Goal: Information Seeking & Learning: Learn about a topic

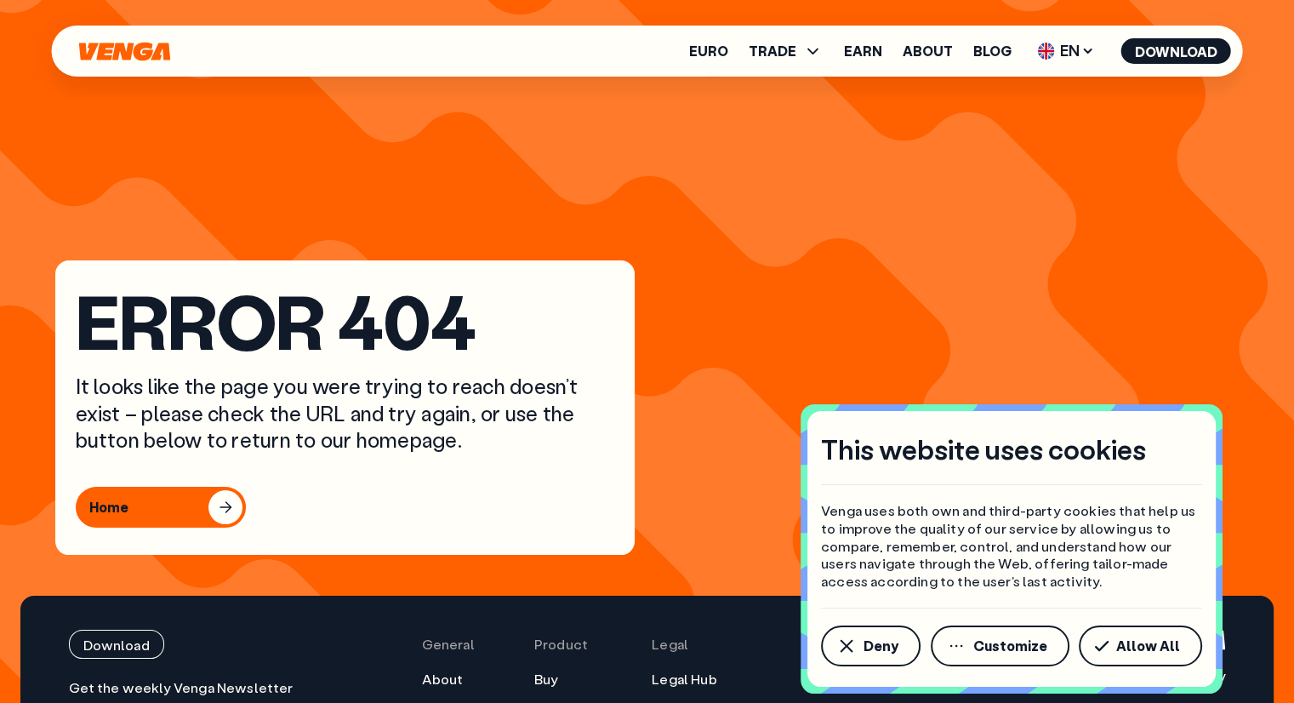
click at [132, 49] on icon "Home" at bounding box center [124, 51] width 91 height 19
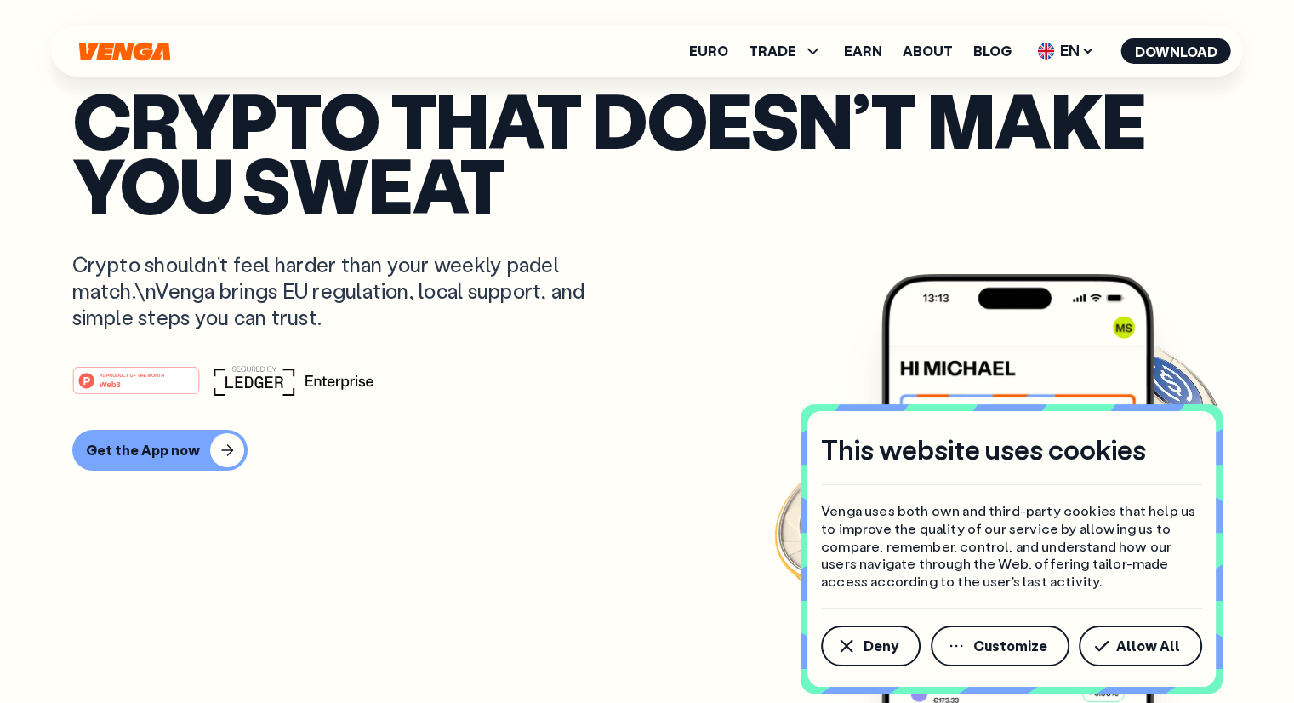
click at [845, 644] on icon "button" at bounding box center [846, 646] width 13 height 13
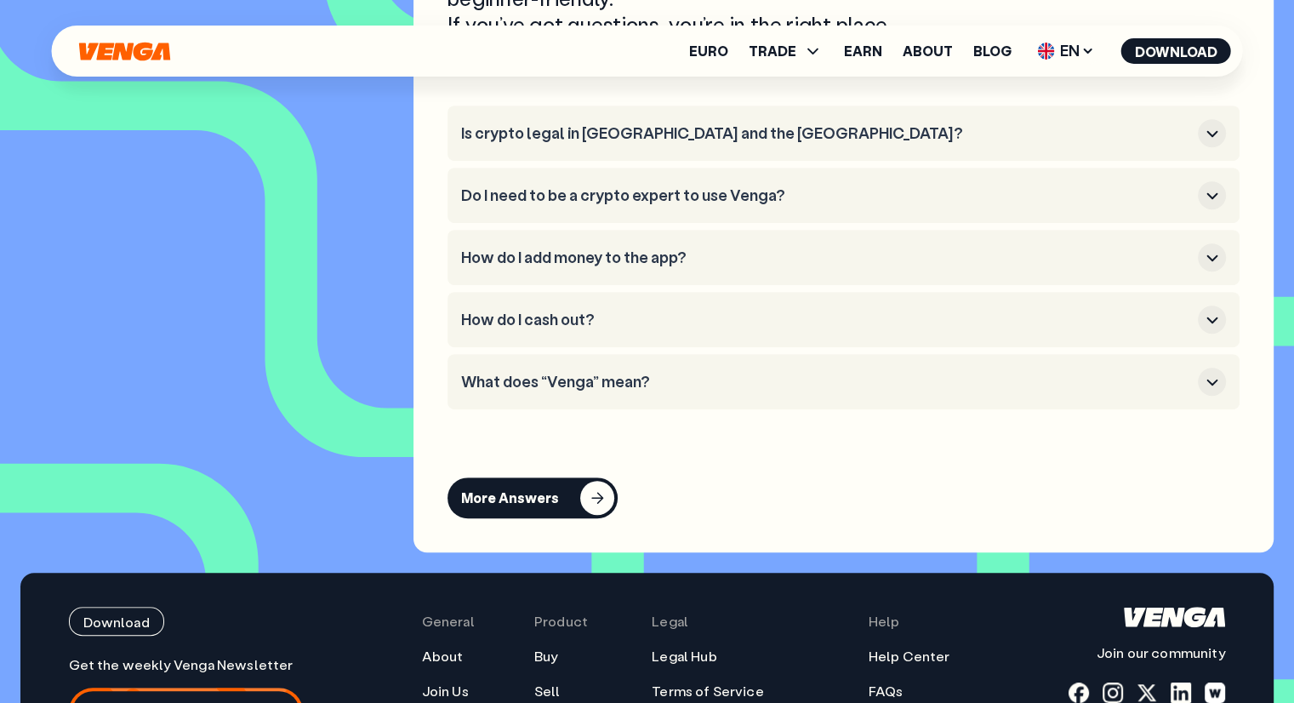
scroll to position [7419, 0]
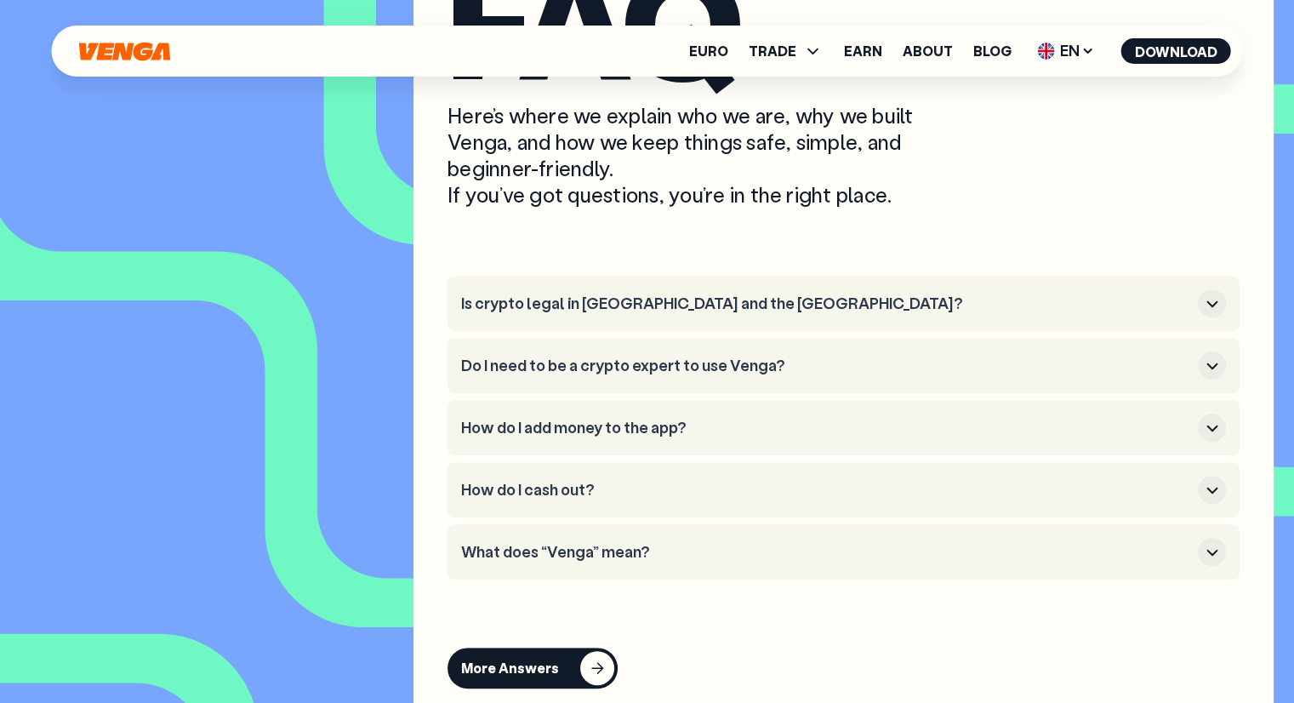
click at [532, 556] on li "What does “Venga” mean?" at bounding box center [843, 551] width 792 height 55
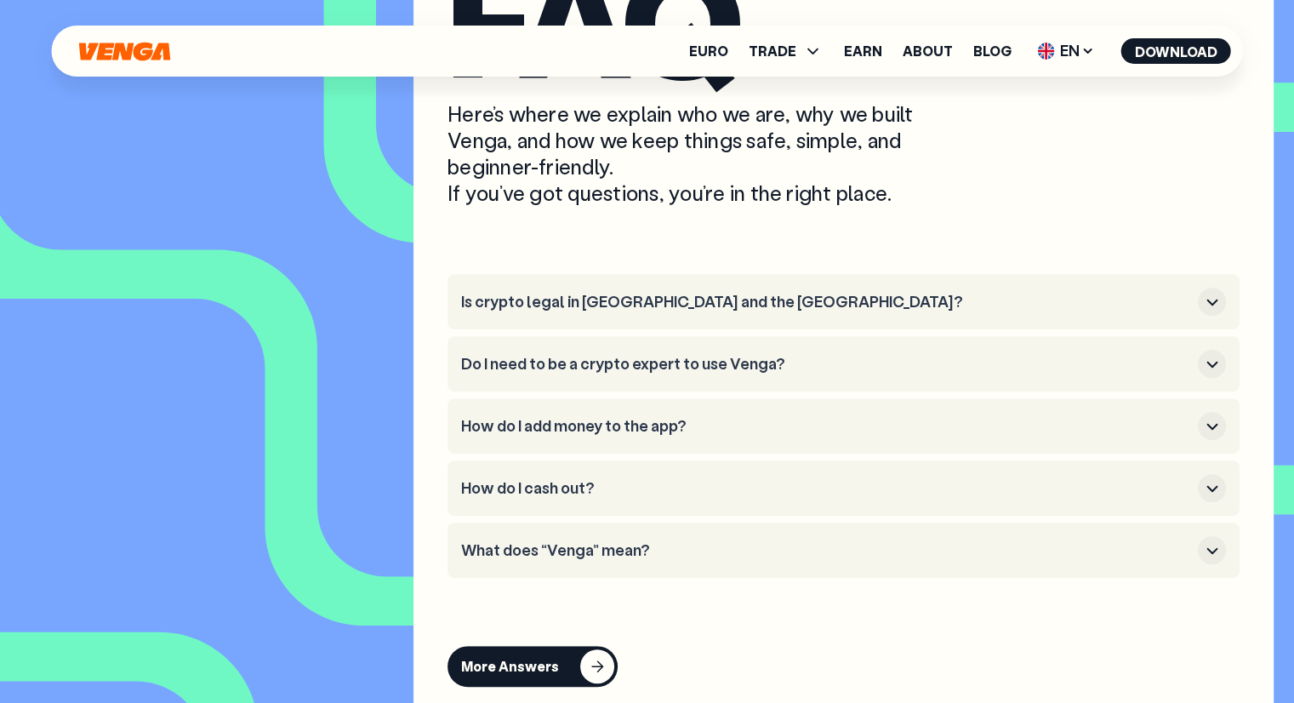
click at [532, 560] on h3 "What does “Venga” mean?" at bounding box center [826, 550] width 730 height 19
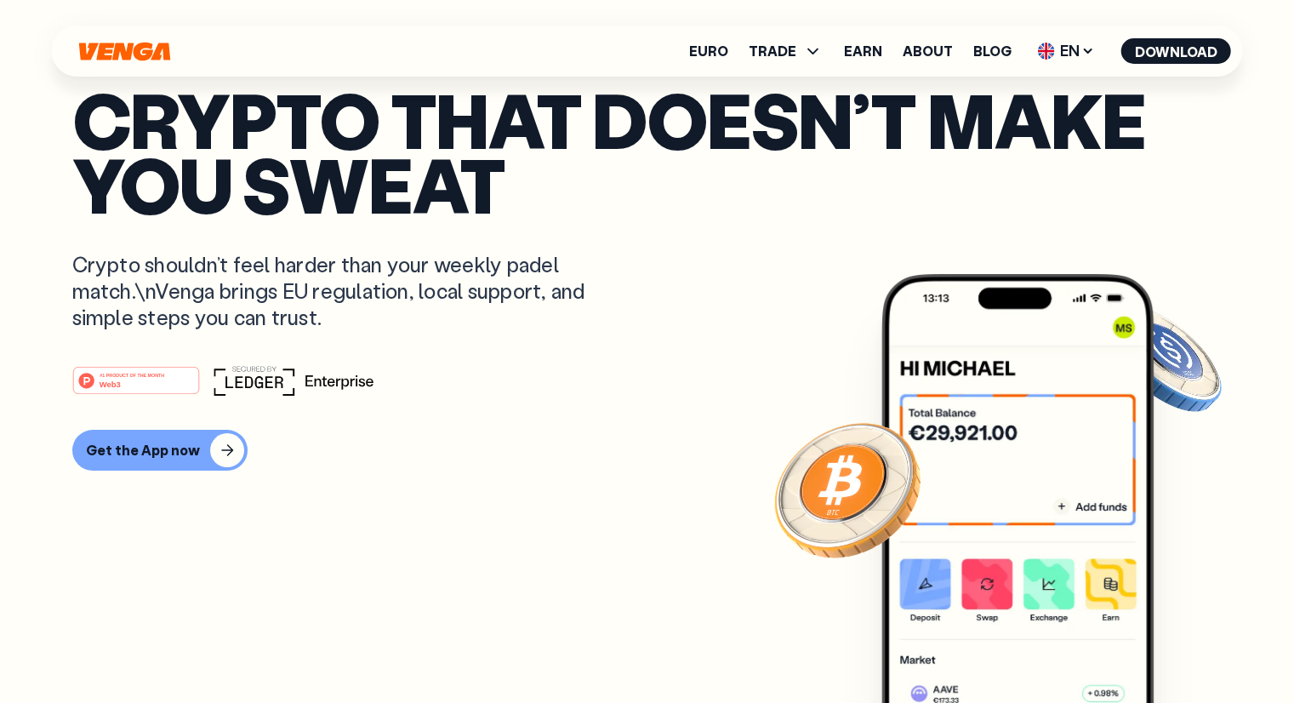
scroll to position [0, 0]
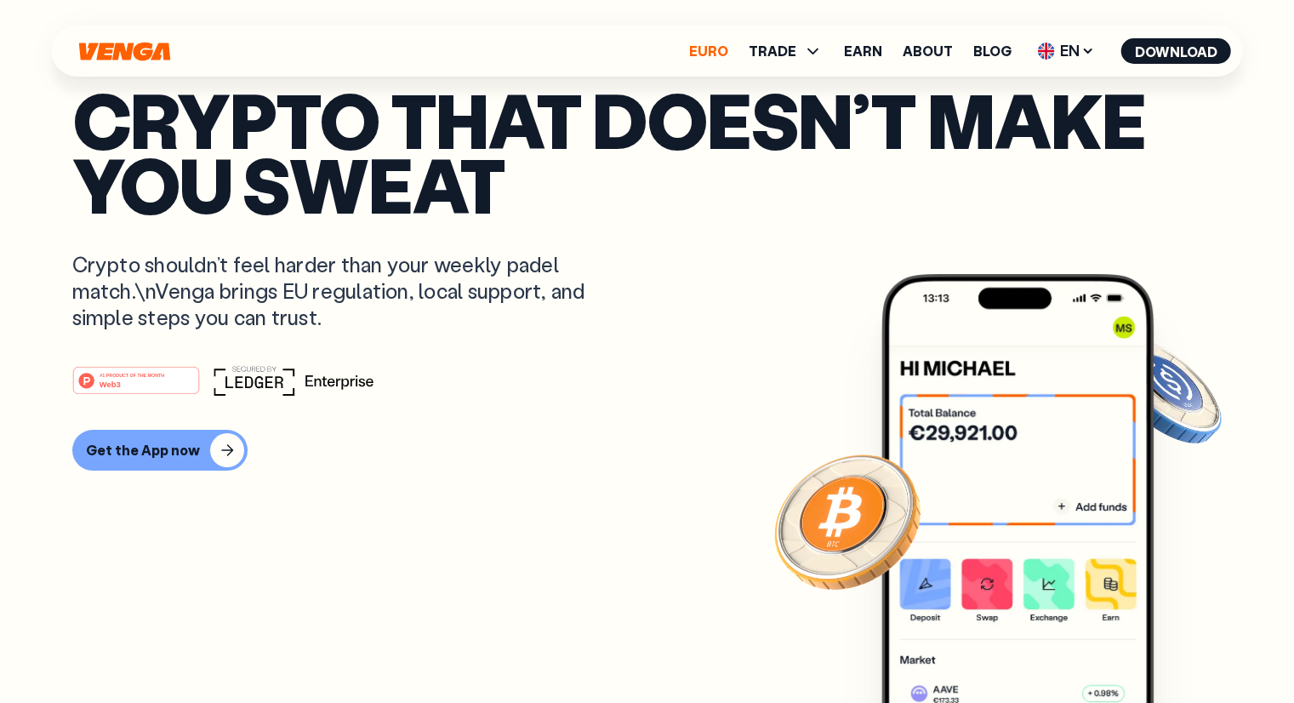
click at [709, 44] on link "Euro" at bounding box center [708, 51] width 39 height 14
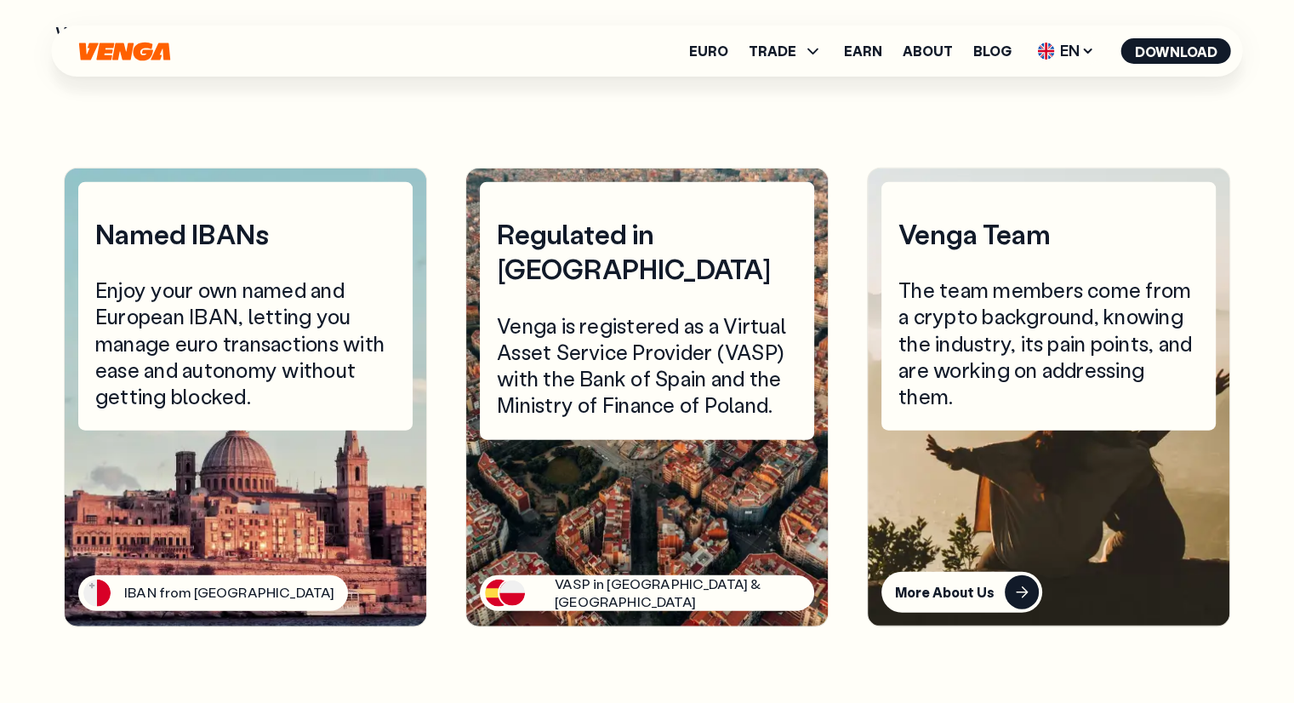
scroll to position [4083, 0]
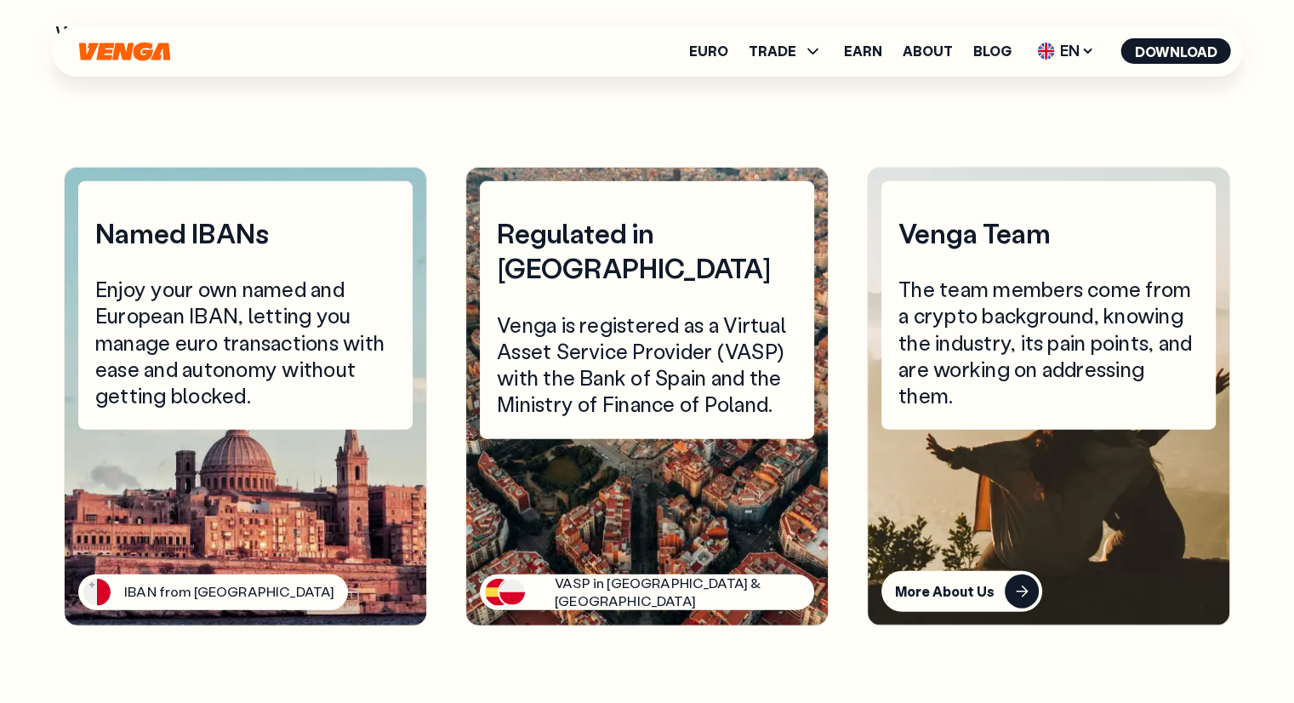
click at [619, 221] on div "Regulated in [GEOGRAPHIC_DATA]" at bounding box center [647, 250] width 300 height 71
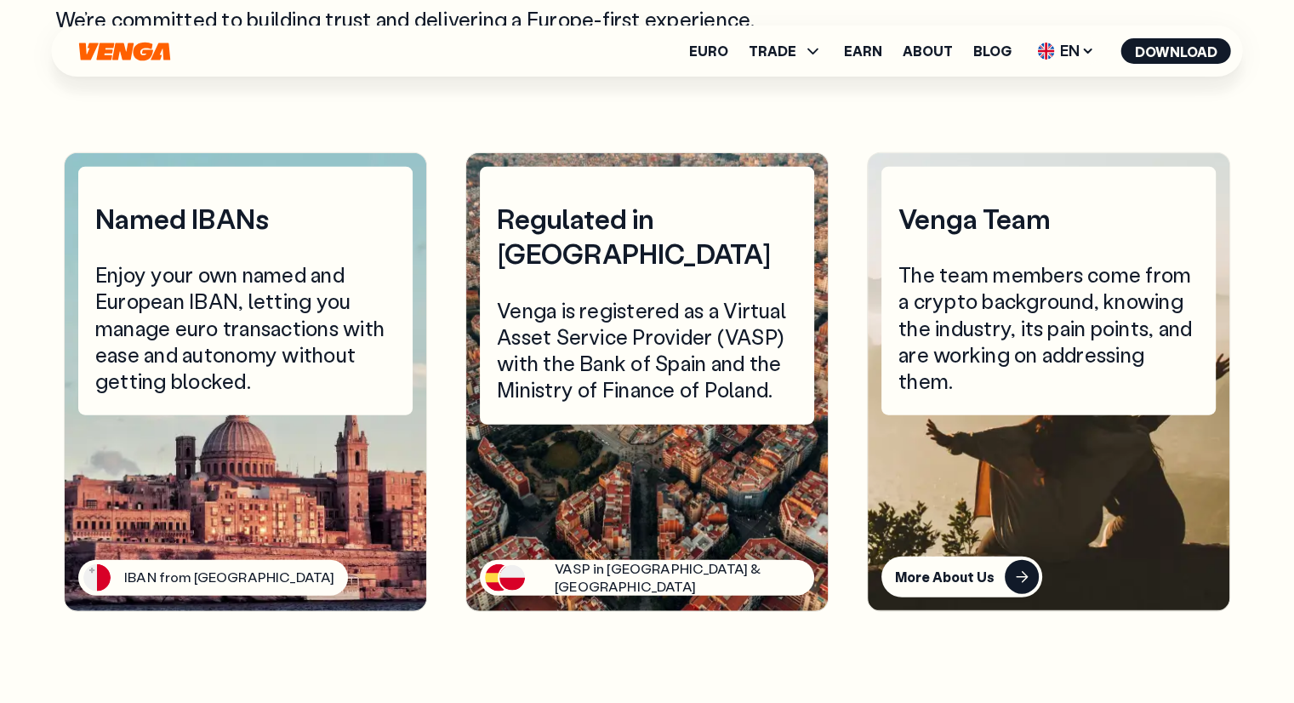
click at [592, 515] on article "Regulated in [GEOGRAPHIC_DATA] Venga is registered as a Virtual Asset Service P…" at bounding box center [646, 381] width 363 height 459
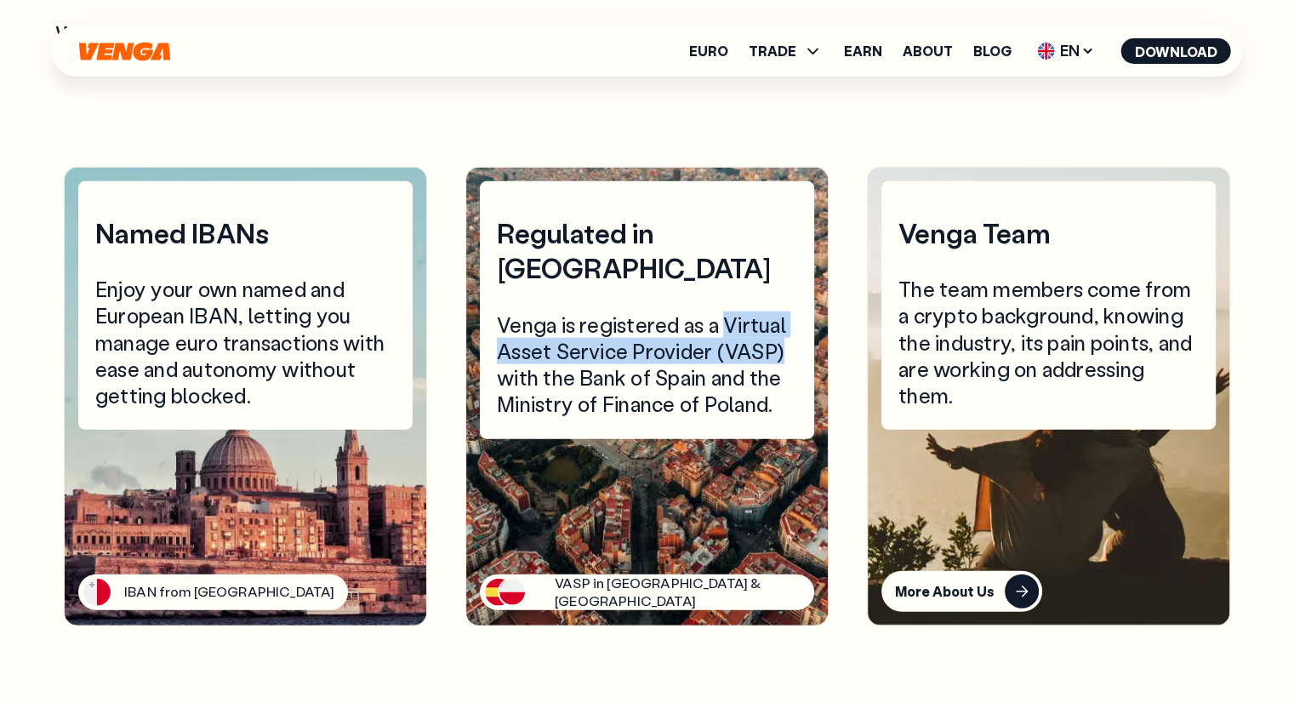
drag, startPoint x: 722, startPoint y: 259, endPoint x: 784, endPoint y: 287, distance: 67.8
click at [784, 311] on div "Venga is registered as a Virtual Asset Service Provider (VASP) with the Bank of…" at bounding box center [647, 364] width 300 height 106
copy div "Virtual Asset Service Provider (VASP)"
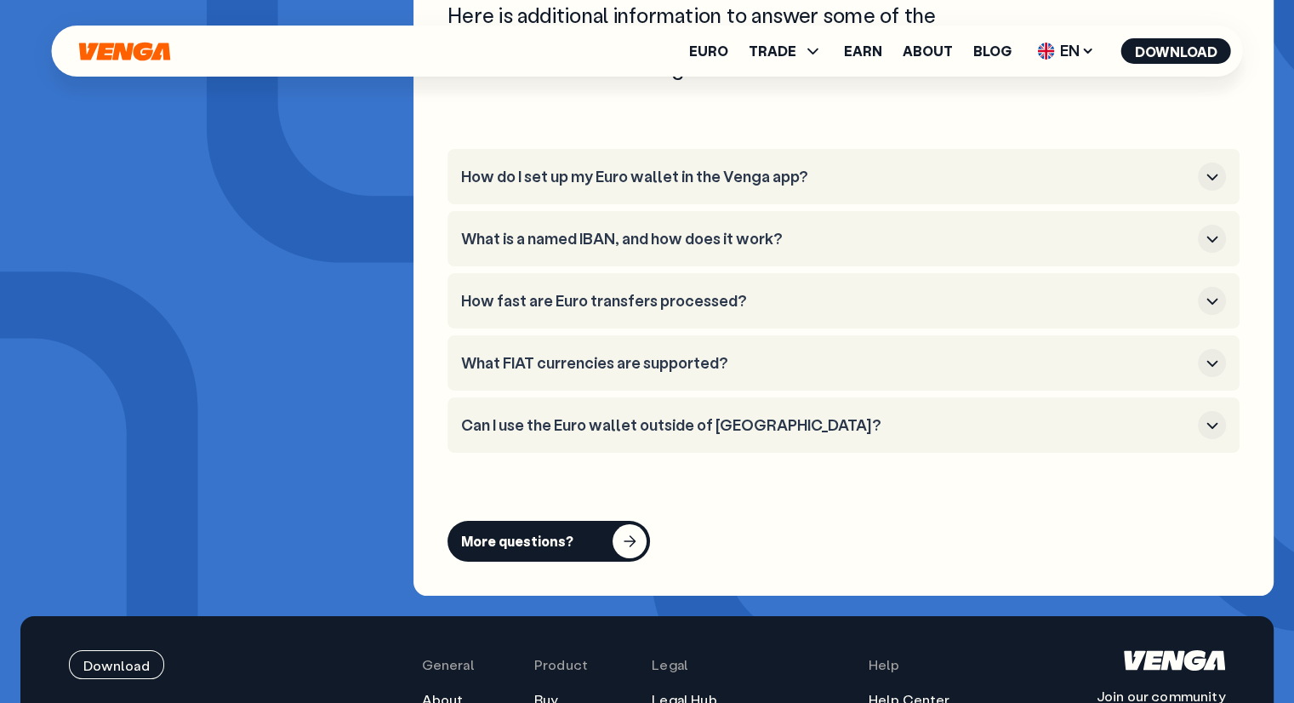
scroll to position [6465, 0]
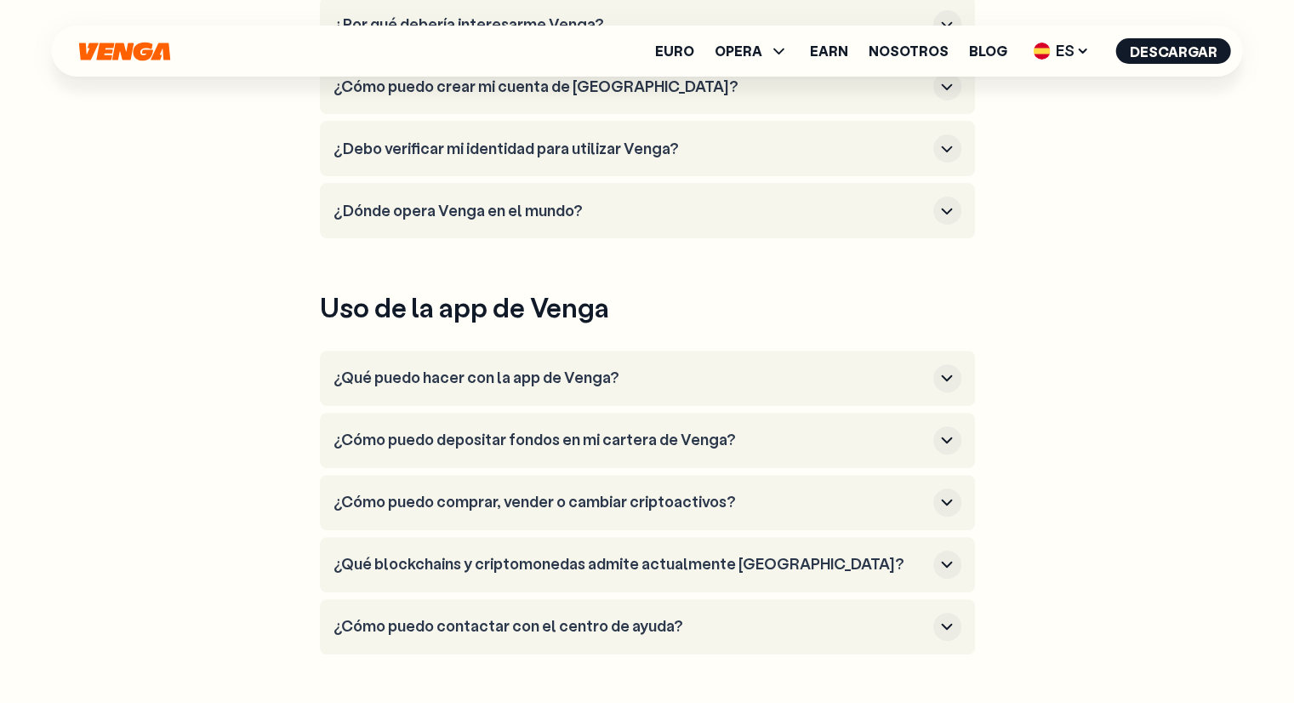
scroll to position [510, 0]
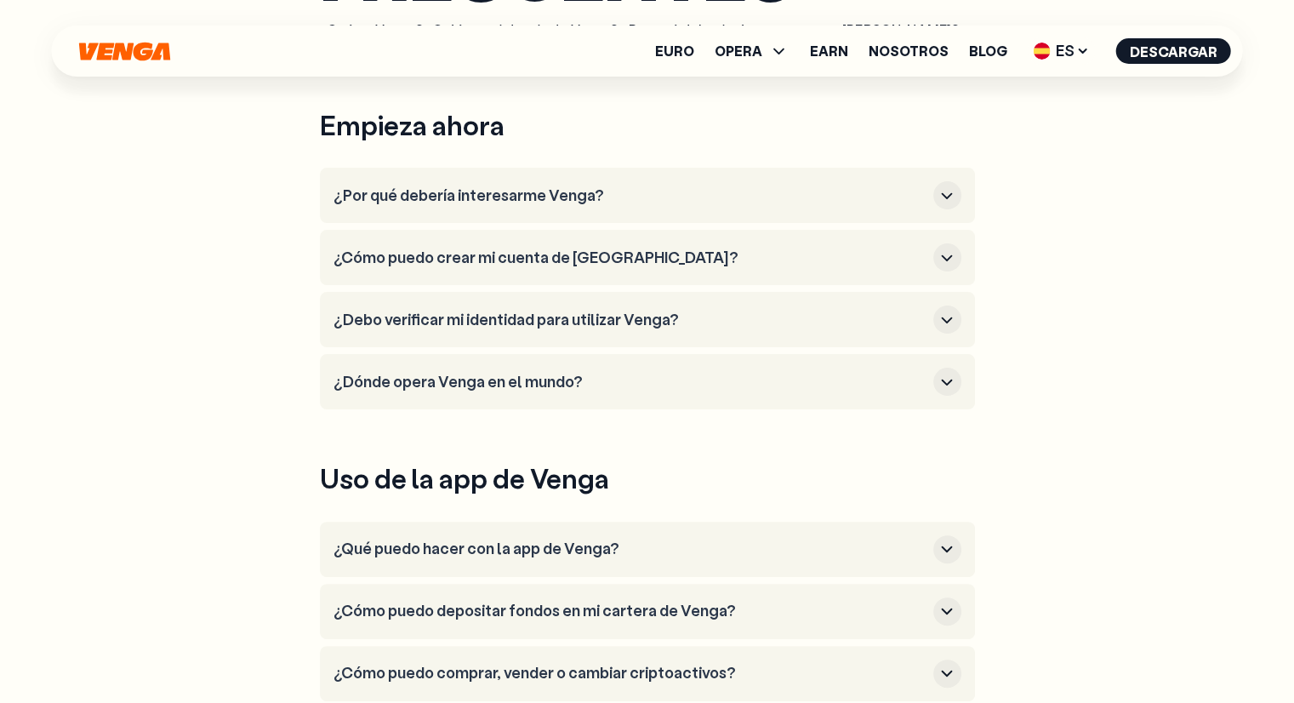
click at [499, 188] on h3 "¿Por qué debería interesarme Venga?" at bounding box center [629, 195] width 593 height 19
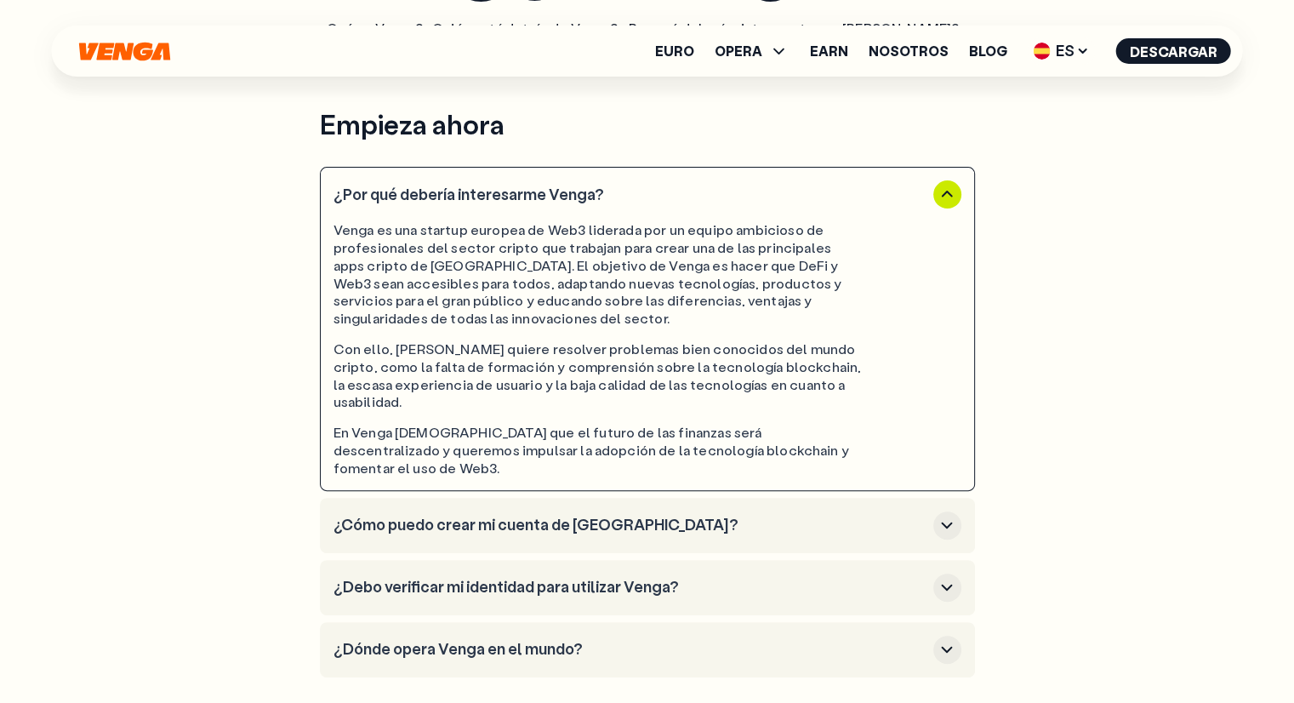
click at [498, 188] on h3 "¿Por qué debería interesarme Venga?" at bounding box center [629, 194] width 593 height 19
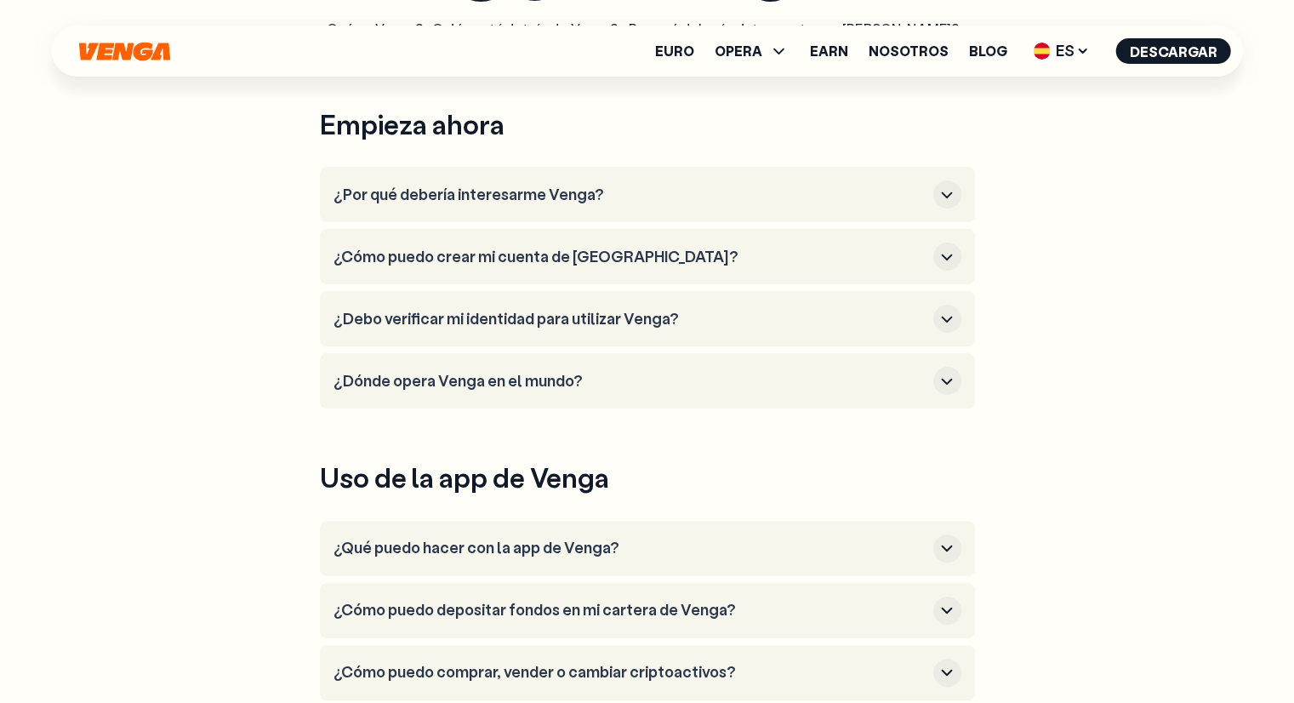
click at [481, 253] on h3 "¿Cómo puedo crear mi cuenta de Venga?" at bounding box center [629, 257] width 593 height 19
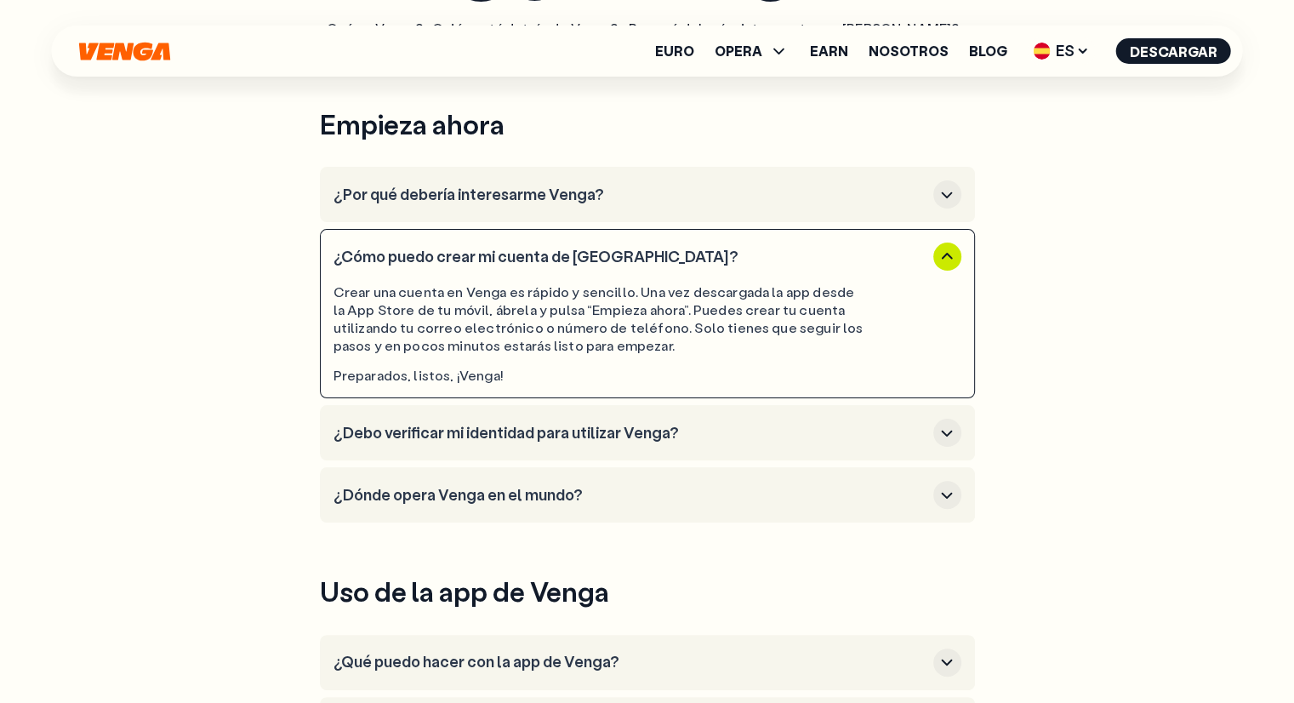
click at [480, 255] on h3 "¿Cómo puedo crear mi cuenta de Venga?" at bounding box center [629, 257] width 593 height 19
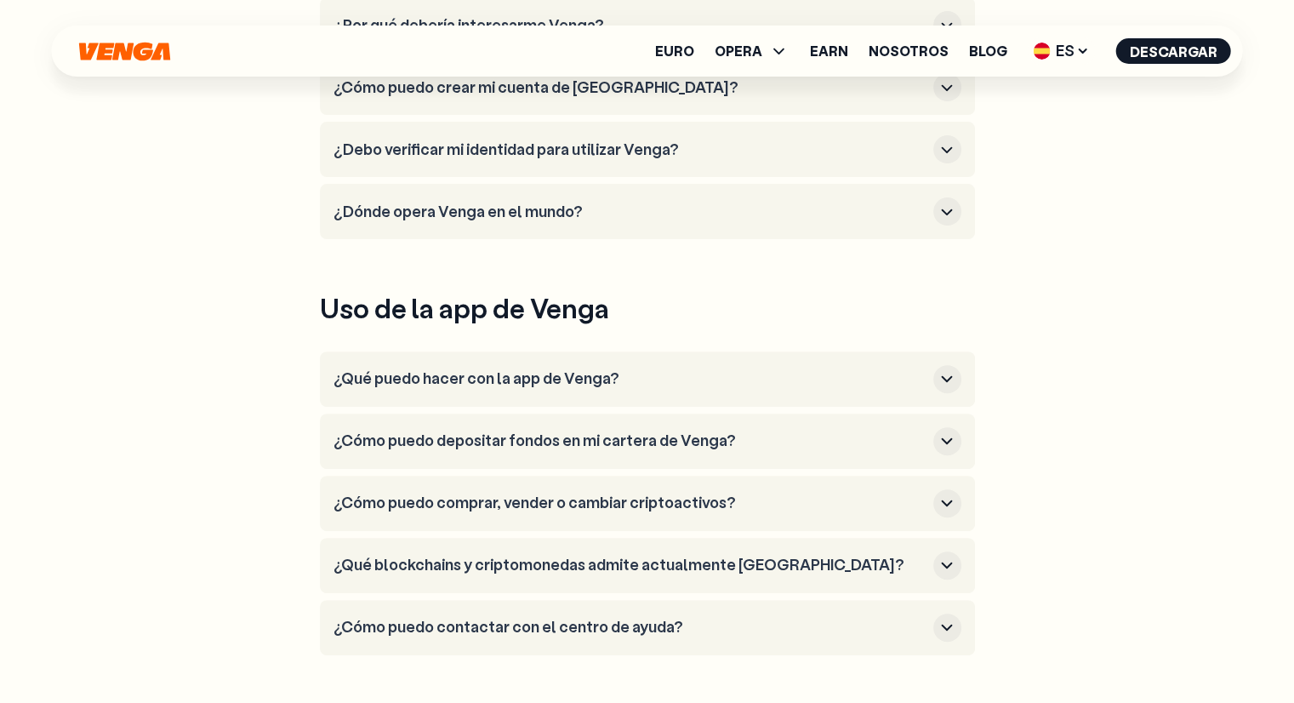
scroll to position [510, 0]
click at [475, 208] on h3 "¿Dónde opera Venga en el mundo?" at bounding box center [629, 211] width 593 height 19
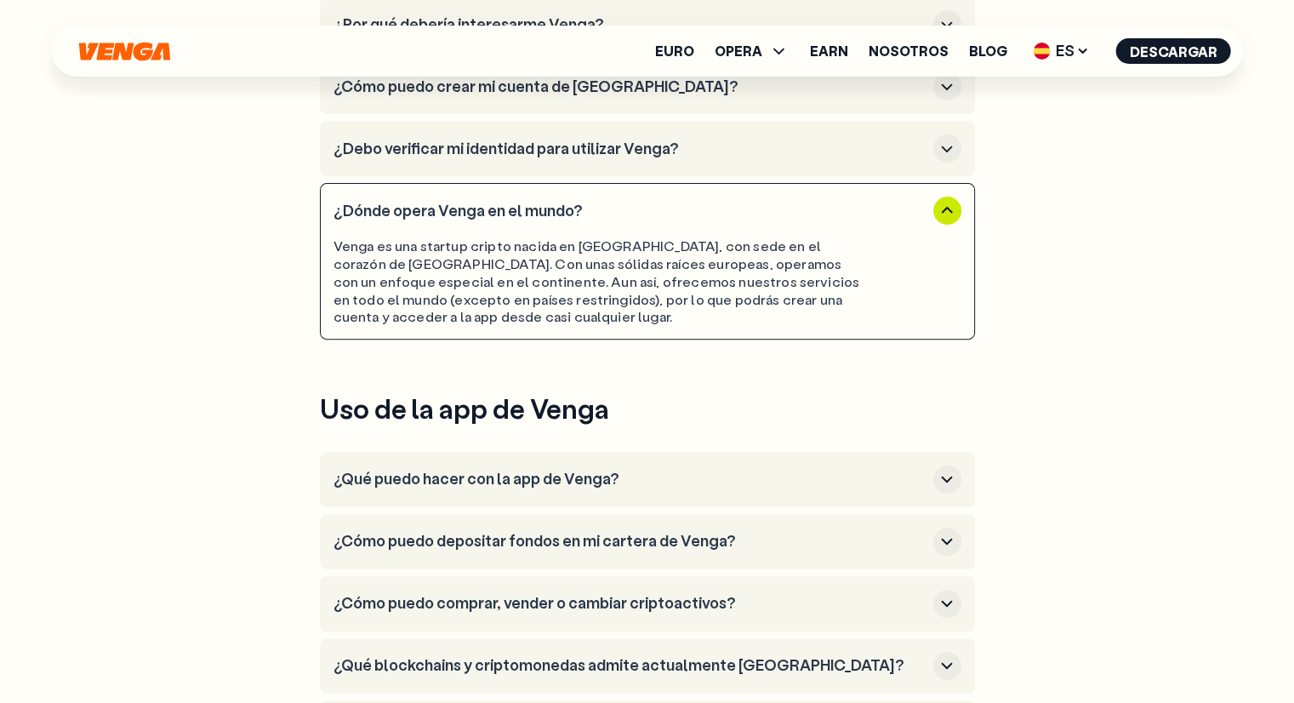
click at [473, 210] on h3 "¿Dónde opera Venga en el mundo?" at bounding box center [629, 211] width 593 height 19
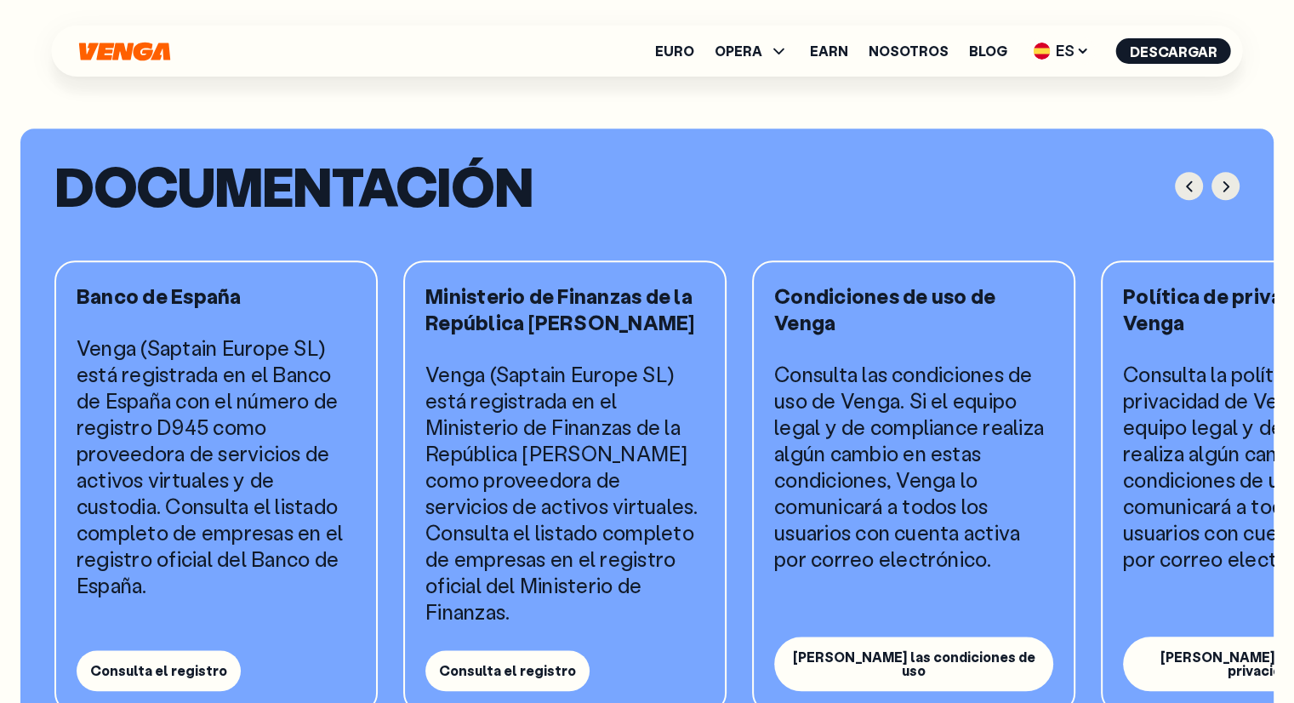
scroll to position [1531, 0]
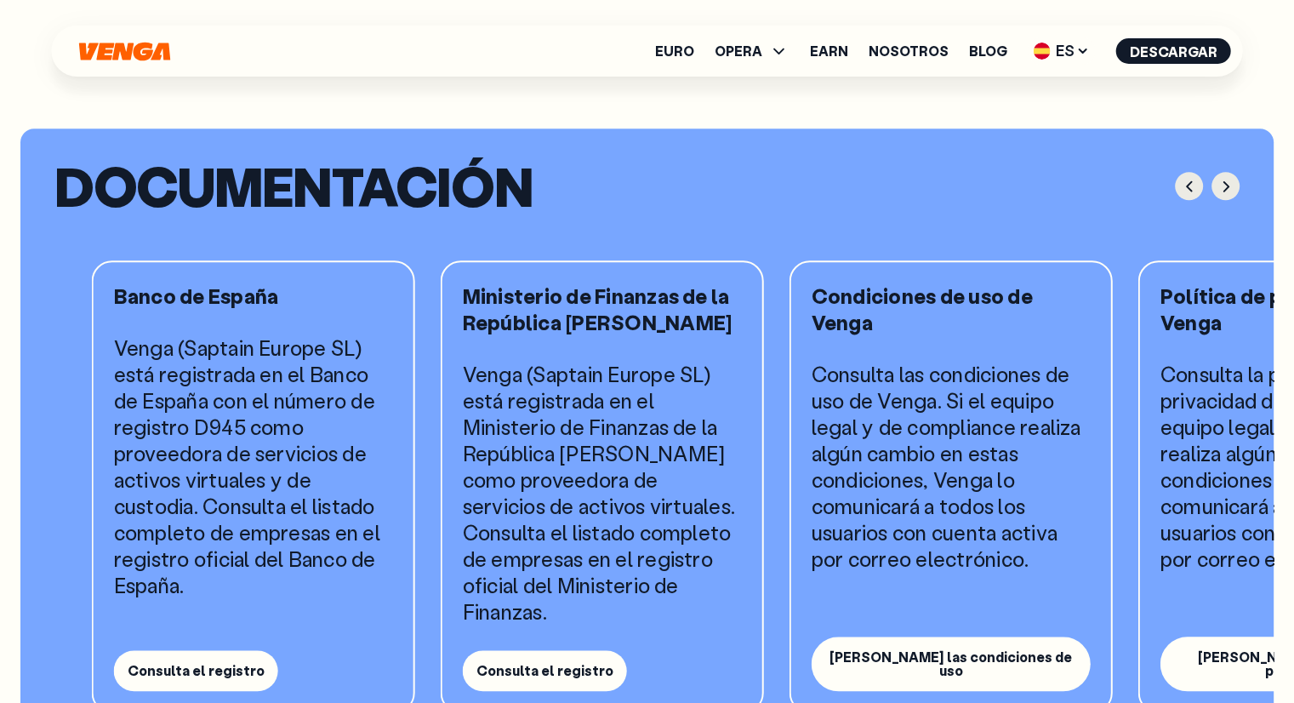
click at [168, 450] on p "Venga (Saptain Europe SL) está registrada en el Banco de España con el número d…" at bounding box center [253, 466] width 279 height 264
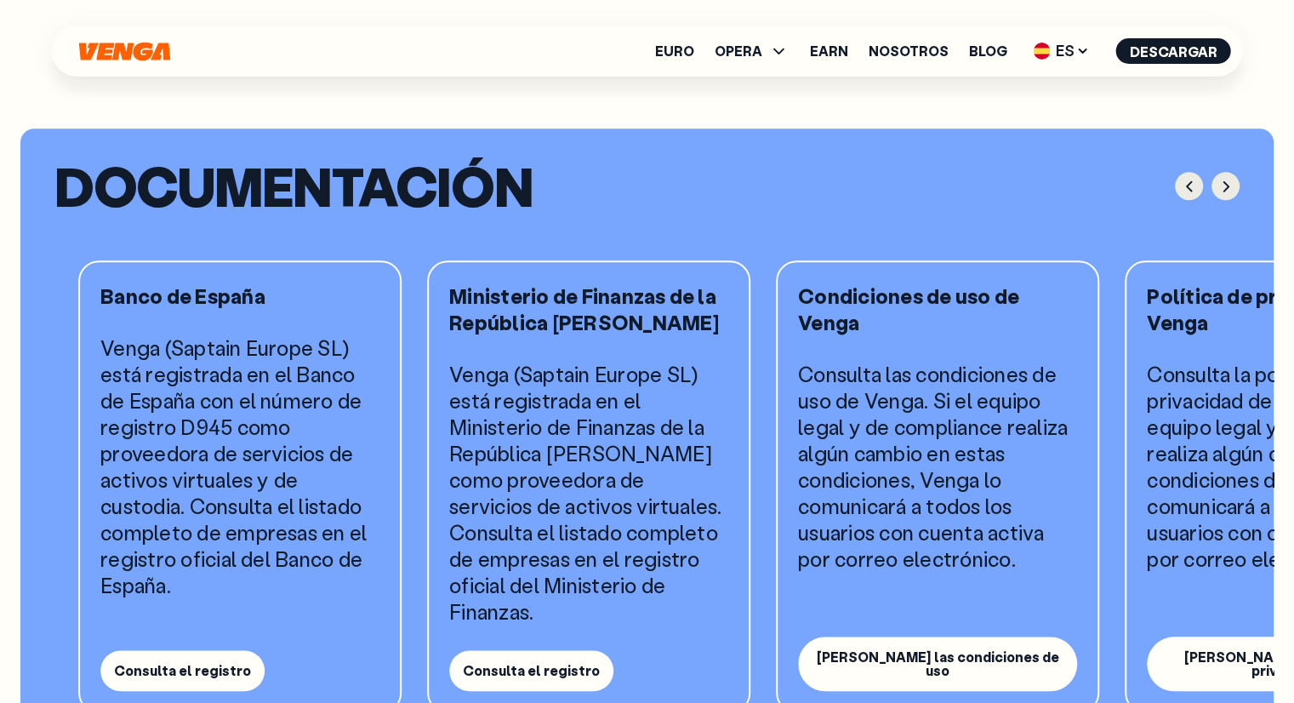
click at [134, 464] on p "Venga (Saptain Europe SL) está registrada en el Banco de España con el número d…" at bounding box center [239, 466] width 279 height 264
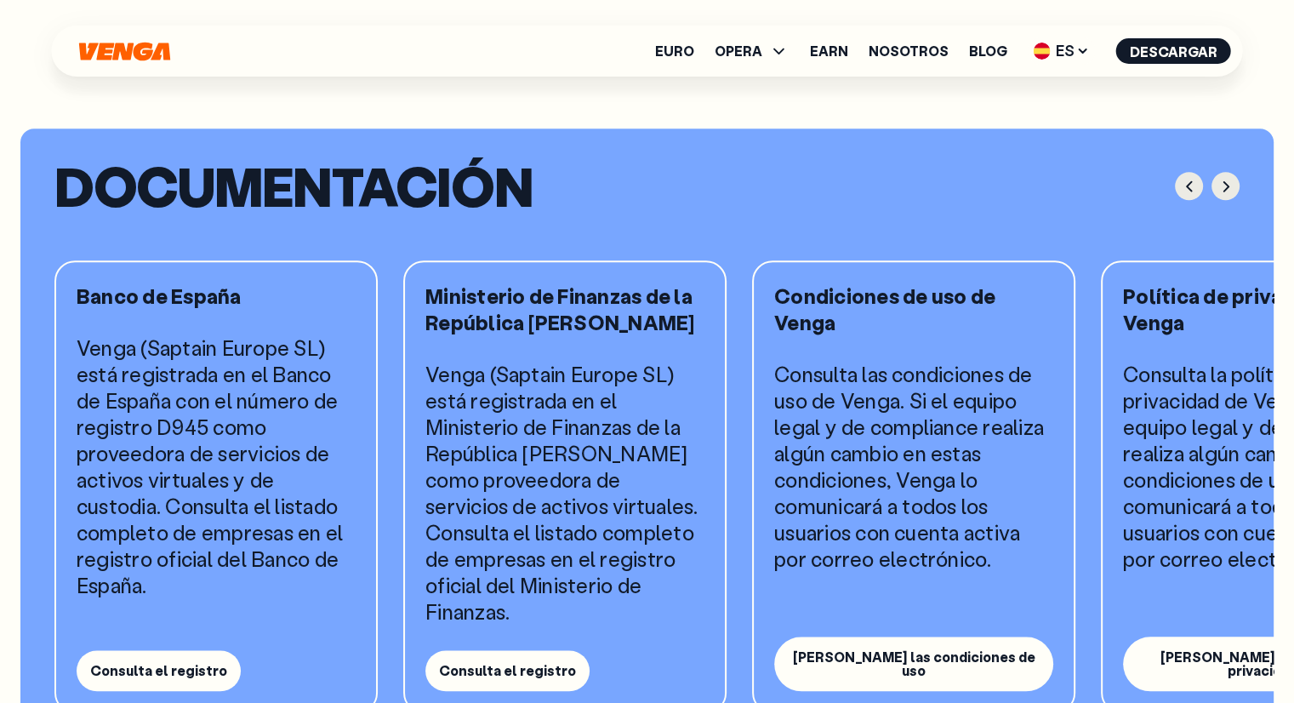
click at [100, 453] on p "Venga (Saptain Europe SL) está registrada en el Banco de España con el número d…" at bounding box center [216, 466] width 279 height 264
